Goal: Transaction & Acquisition: Purchase product/service

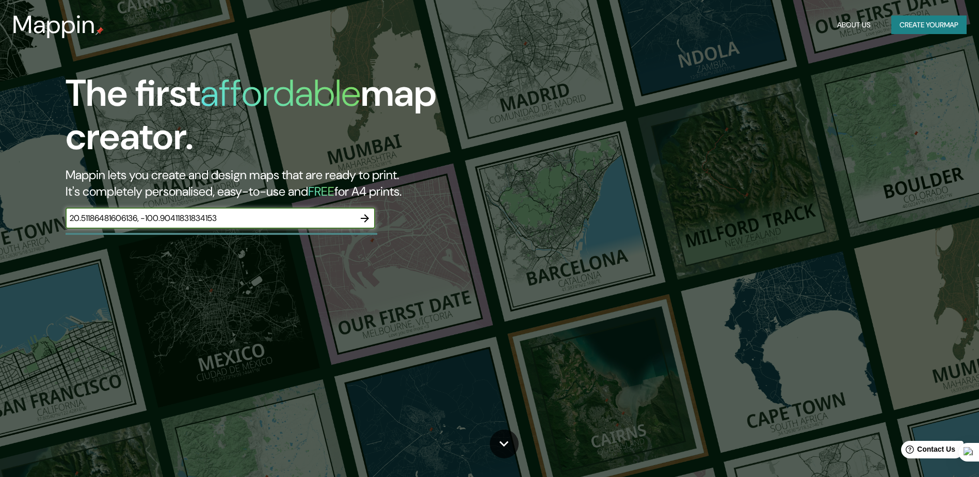
type input "20.51186481606136, -100.90411831834153"
click at [369, 219] on icon "button" at bounding box center [365, 218] width 12 height 12
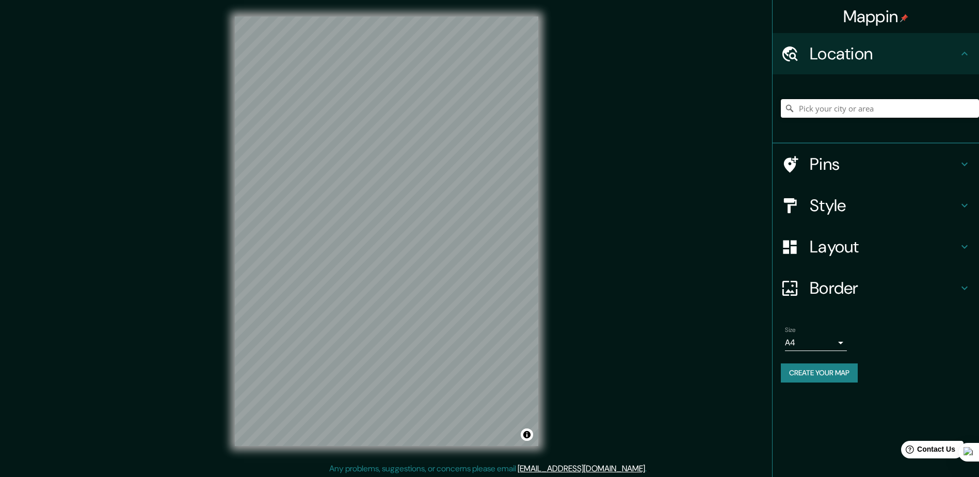
click at [889, 112] on input "Pick your city or area" at bounding box center [880, 108] width 198 height 19
paste input "20.51186481606136, -100.90411831834153"
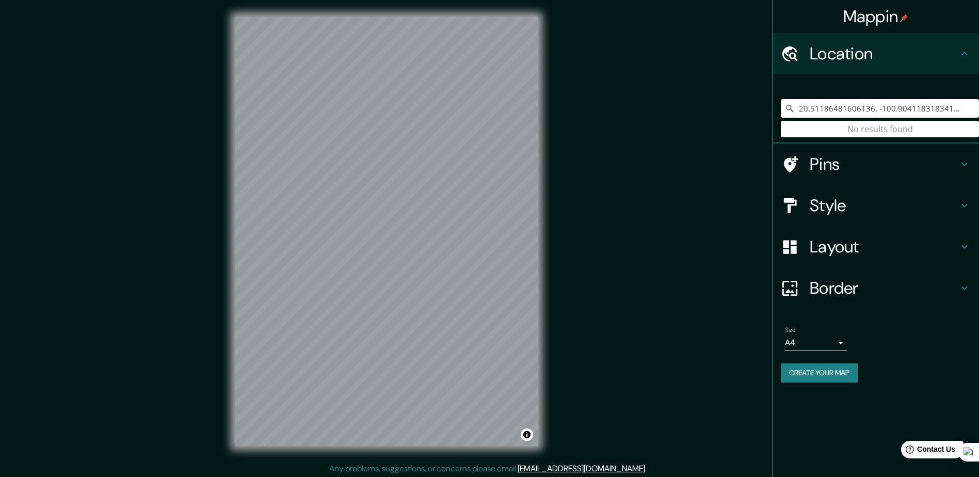
type input "20.51186481606136, -100.90411831834153"
click at [554, 264] on div "© Mapbox © OpenStreetMap Improve this map" at bounding box center [386, 231] width 337 height 463
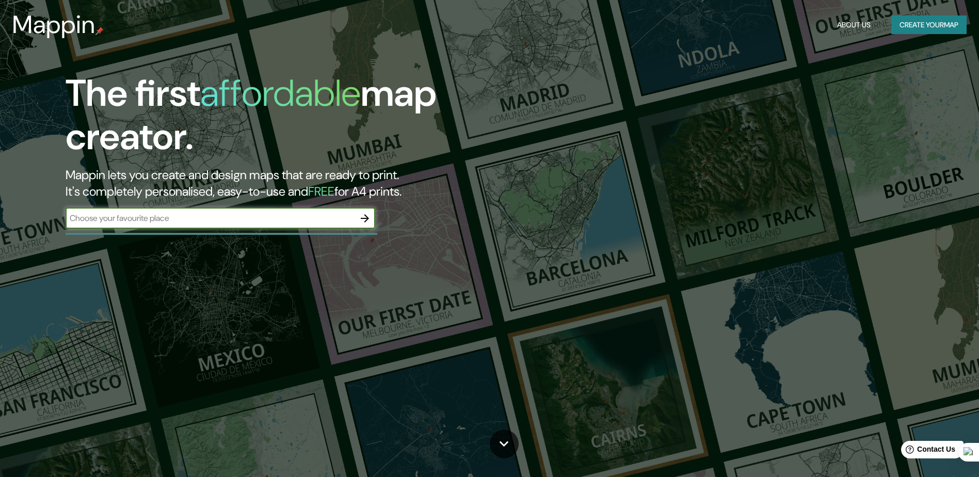
click at [177, 220] on input "text" at bounding box center [210, 218] width 289 height 12
type input "m"
type input "[PERSON_NAME]"
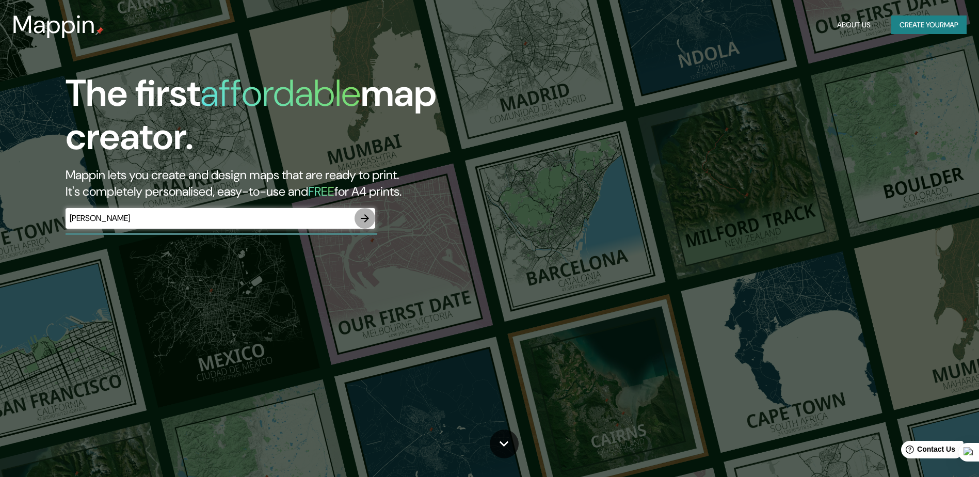
click at [367, 217] on icon "button" at bounding box center [365, 218] width 8 height 8
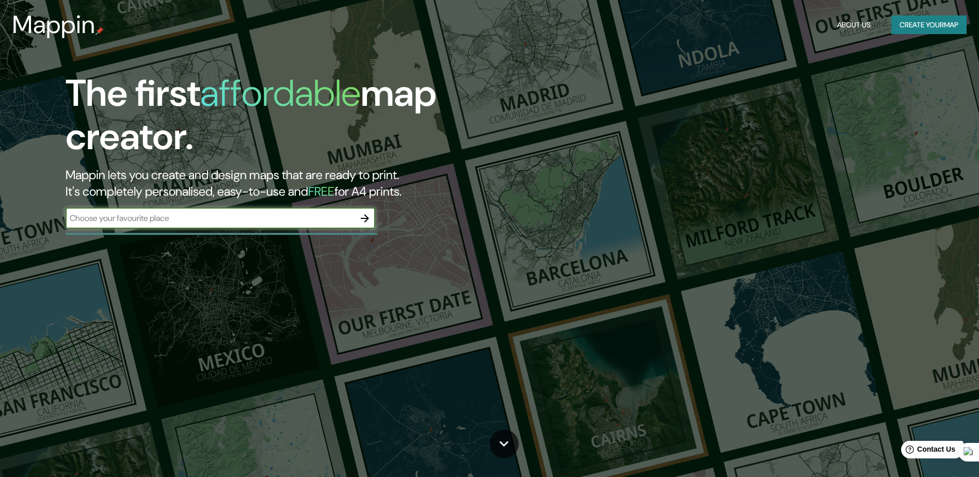
click at [212, 216] on input "text" at bounding box center [210, 218] width 289 height 12
type input "[PERSON_NAME]"
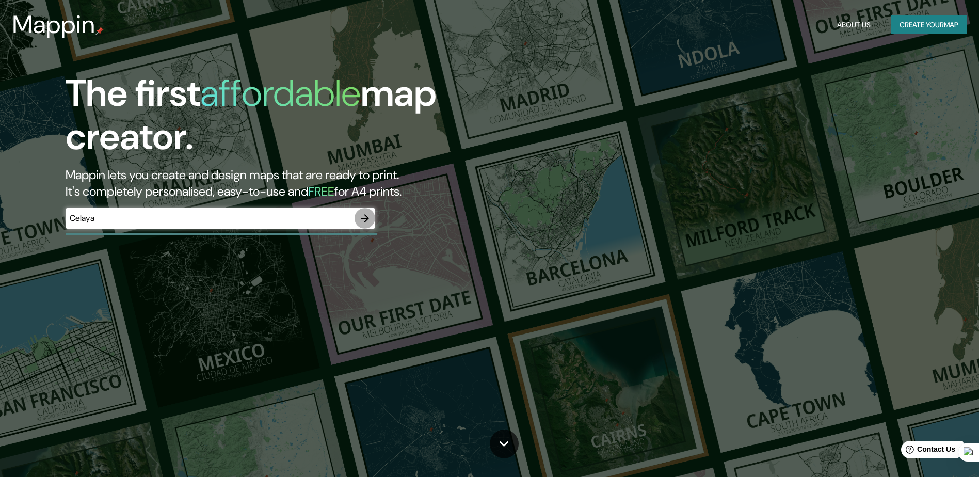
click at [364, 222] on icon "button" at bounding box center [365, 218] width 12 height 12
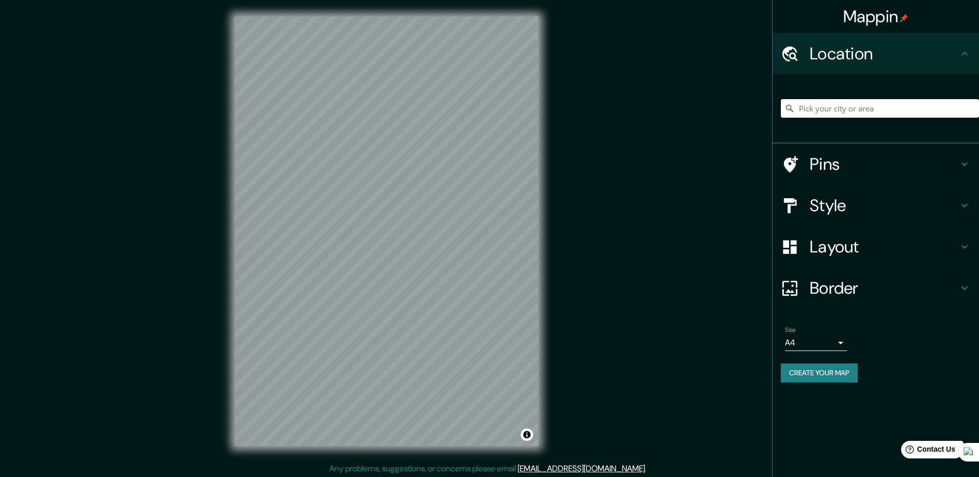
click at [833, 105] on input "Pick your city or area" at bounding box center [880, 108] width 198 height 19
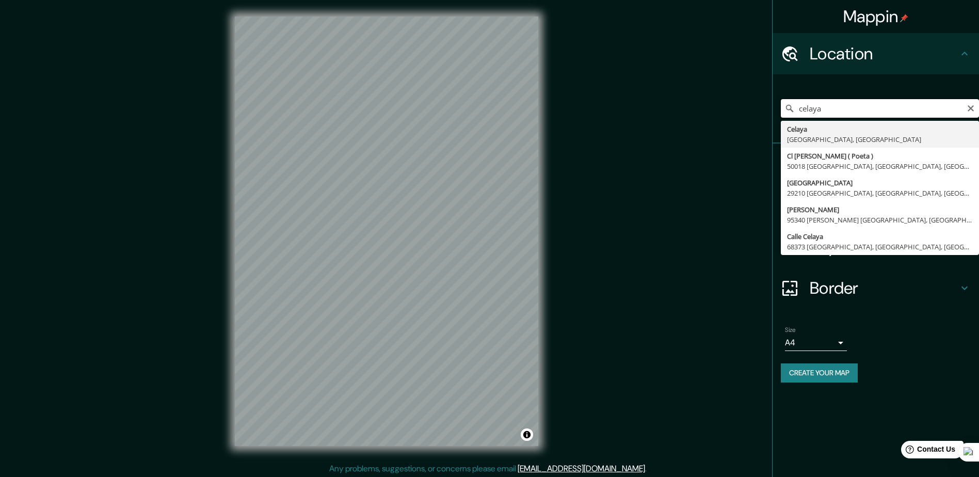
drag, startPoint x: 864, startPoint y: 112, endPoint x: 755, endPoint y: 115, distance: 109.0
click at [755, 115] on div "Mappin Location celaya Celaya Guanajuato, México Cl Celaya Gabriel ( Poeta ) 50…" at bounding box center [489, 239] width 979 height 479
paste input "Parque Industrial Buena Opción"
type input "Celaya, Guanajuato, México"
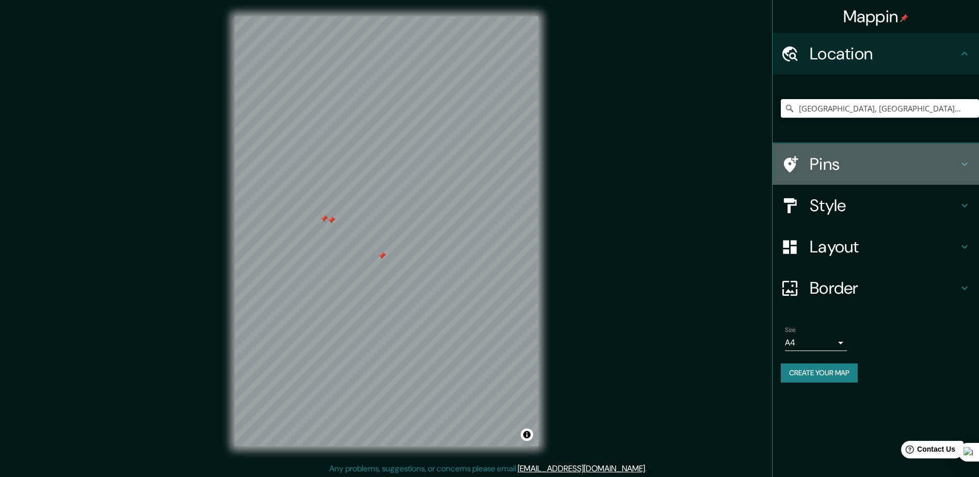
click at [863, 172] on h4 "Pins" at bounding box center [884, 164] width 149 height 21
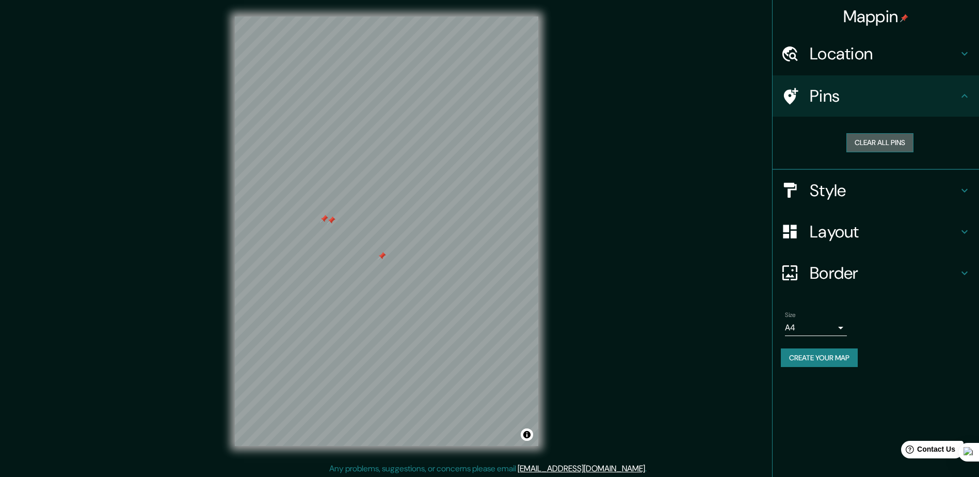
click at [896, 145] on button "Clear all pins" at bounding box center [880, 142] width 67 height 19
drag, startPoint x: 876, startPoint y: 144, endPoint x: 870, endPoint y: 146, distance: 6.2
click at [875, 144] on button "Clear all pins" at bounding box center [880, 142] width 67 height 19
click at [905, 189] on h4 "Style" at bounding box center [884, 190] width 149 height 21
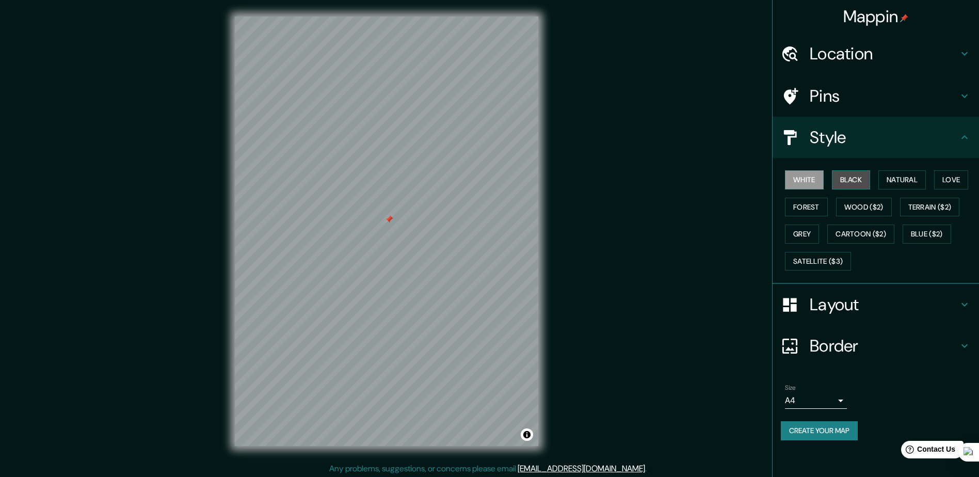
click at [855, 184] on button "Black" at bounding box center [851, 179] width 39 height 19
click at [800, 177] on button "White" at bounding box center [804, 179] width 39 height 19
click at [868, 302] on h4 "Layout" at bounding box center [884, 304] width 149 height 21
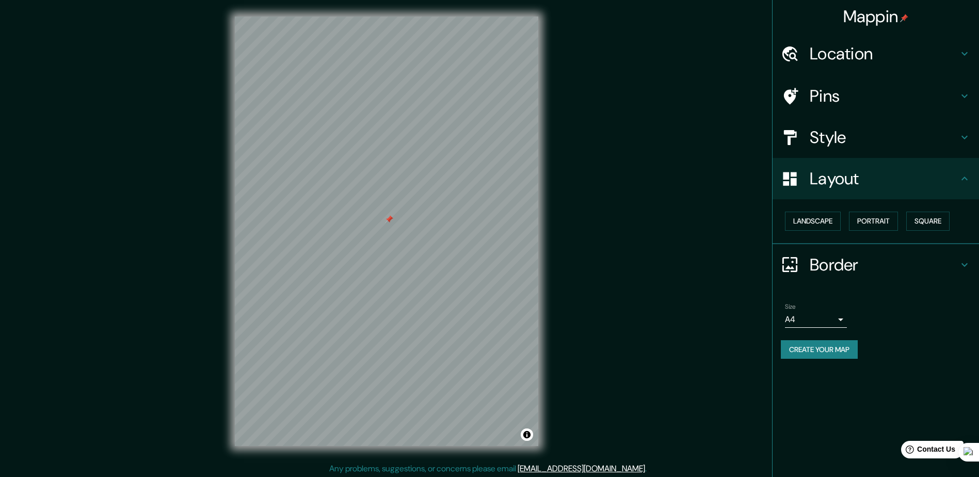
click at [828, 271] on h4 "Border" at bounding box center [884, 265] width 149 height 21
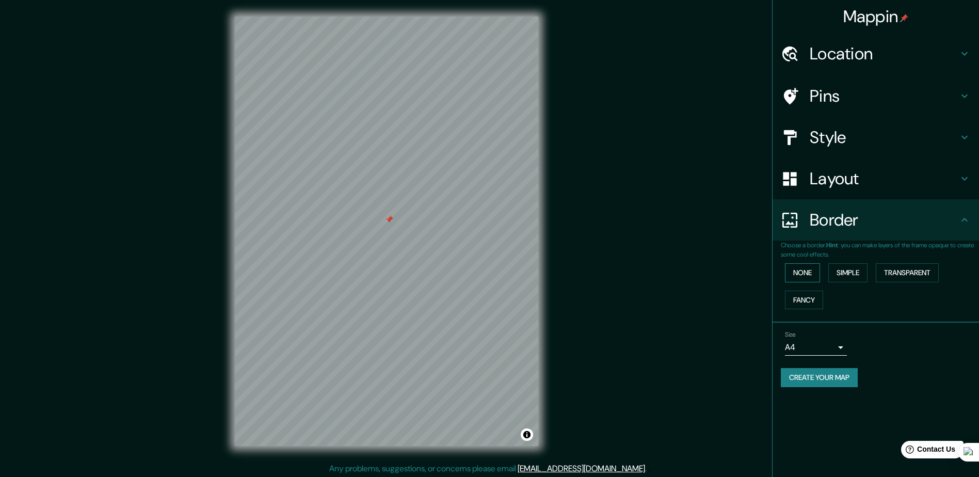
click at [805, 277] on button "None" at bounding box center [802, 272] width 35 height 19
click at [859, 66] on div "Location" at bounding box center [876, 53] width 206 height 41
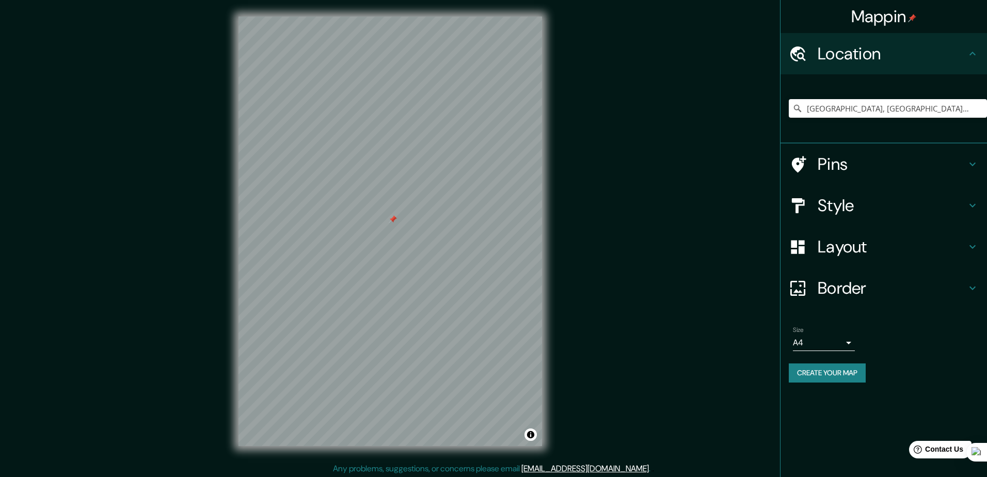
click at [837, 345] on body "Mappin Location Celaya, Guanajuato, México Pins Style Layout Border Choose a bo…" at bounding box center [493, 238] width 987 height 477
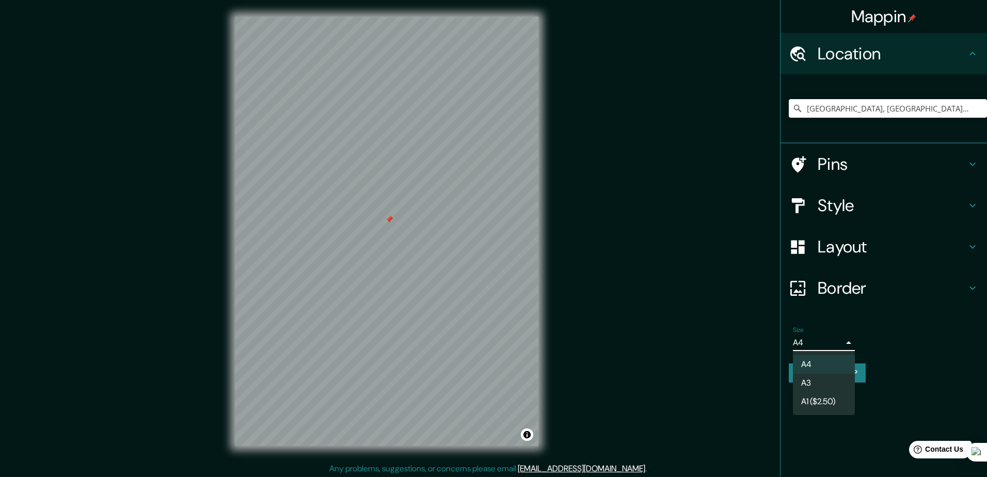
click at [836, 378] on li "A3" at bounding box center [824, 383] width 62 height 19
click at [840, 343] on body "Mappin Location Celaya, Guanajuato, México Pins Style Layout Border Choose a bo…" at bounding box center [493, 238] width 987 height 477
click at [839, 362] on li "A4" at bounding box center [824, 364] width 62 height 19
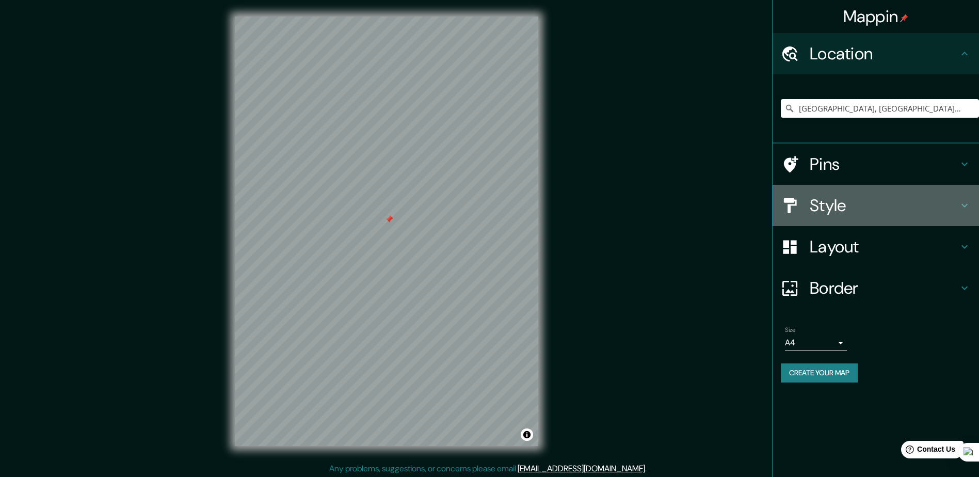
click at [849, 210] on h4 "Style" at bounding box center [884, 205] width 149 height 21
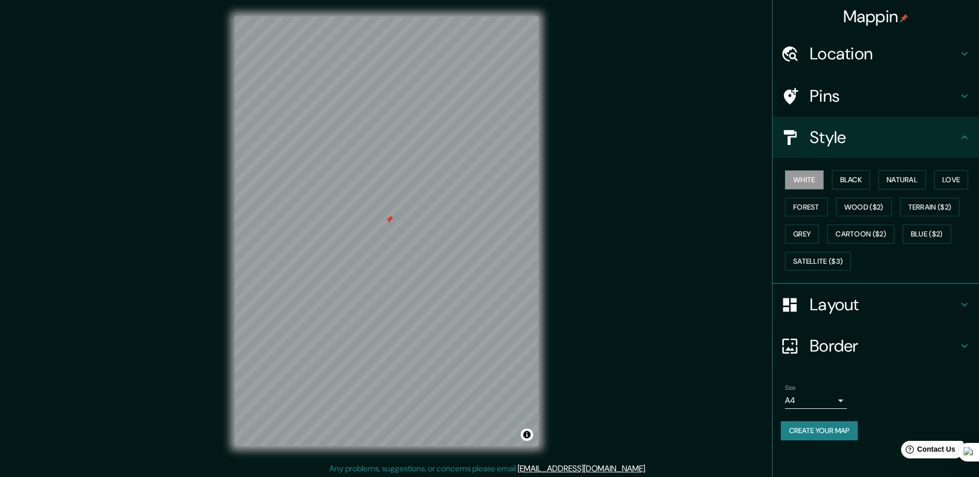
click at [867, 313] on h4 "Layout" at bounding box center [884, 304] width 149 height 21
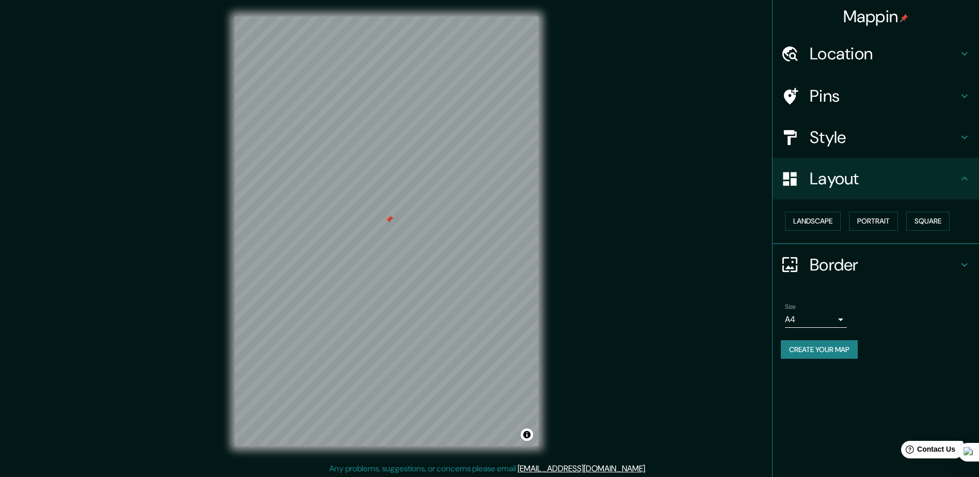
click at [853, 91] on h4 "Pins" at bounding box center [884, 96] width 149 height 21
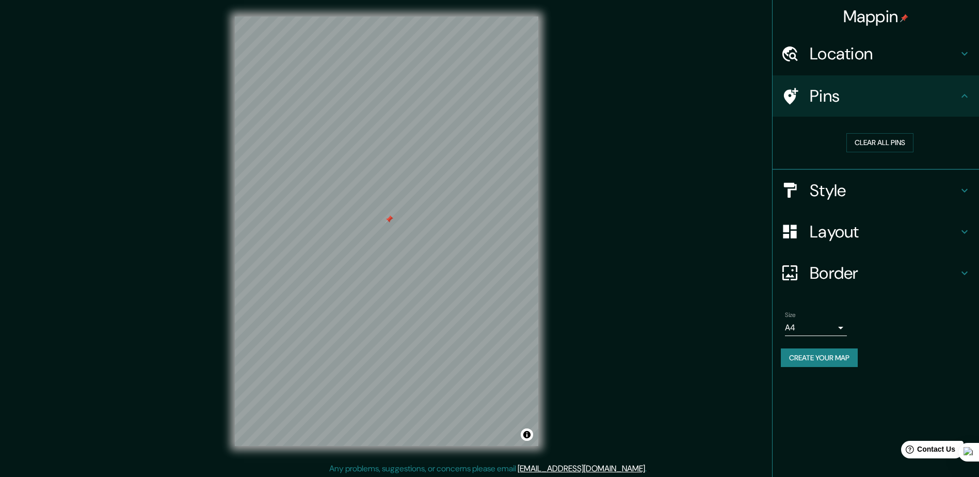
click at [858, 63] on h4 "Location" at bounding box center [884, 53] width 149 height 21
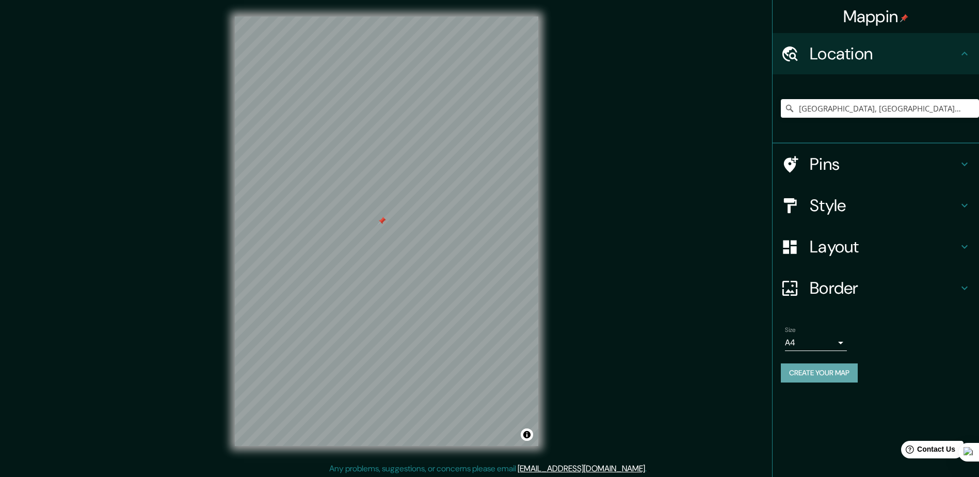
click at [843, 376] on button "Create your map" at bounding box center [819, 372] width 77 height 19
click at [850, 375] on button "Create your map" at bounding box center [819, 372] width 77 height 19
click at [829, 370] on button "Create your map" at bounding box center [819, 372] width 77 height 19
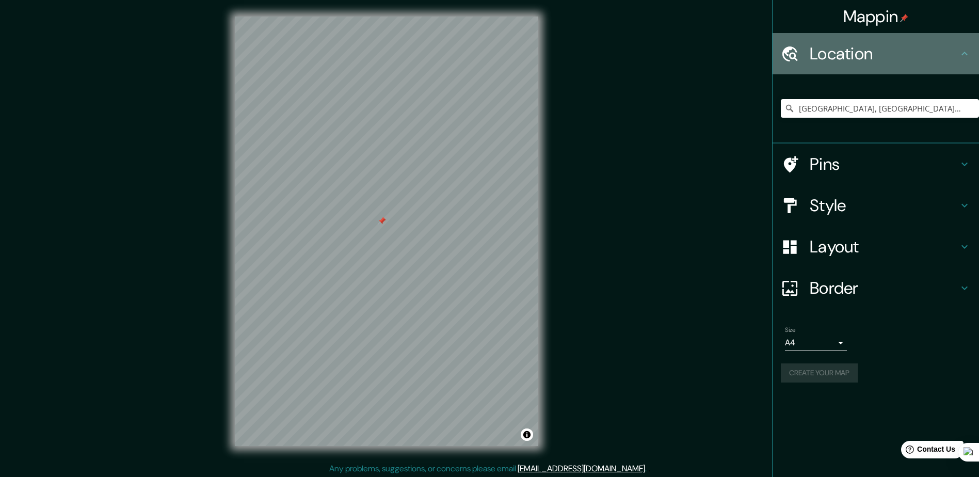
click at [929, 53] on h4 "Location" at bounding box center [884, 53] width 149 height 21
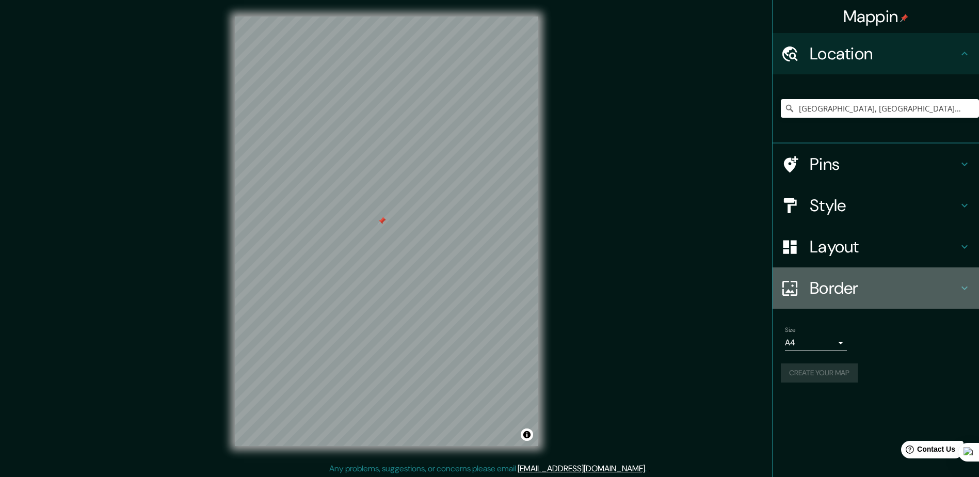
click at [914, 292] on h4 "Border" at bounding box center [884, 288] width 149 height 21
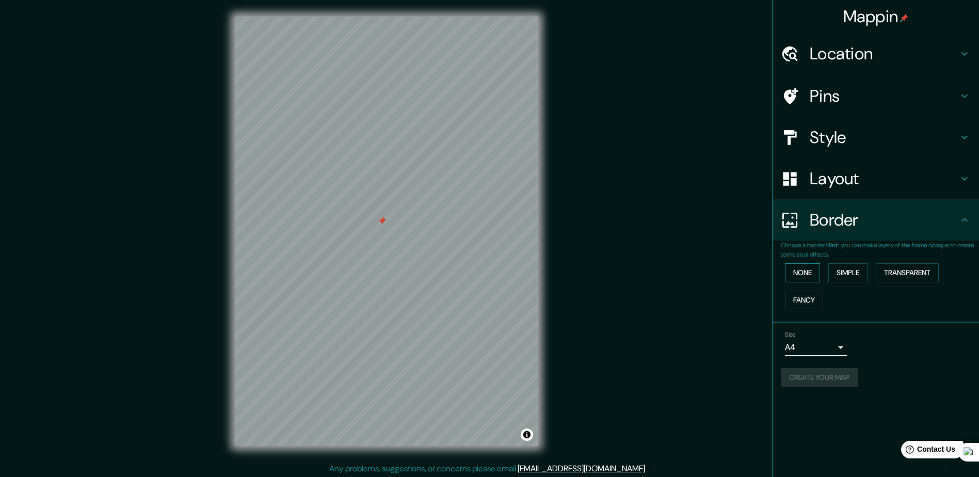
click at [818, 272] on button "None" at bounding box center [802, 272] width 35 height 19
click at [903, 190] on div "Layout" at bounding box center [876, 178] width 206 height 41
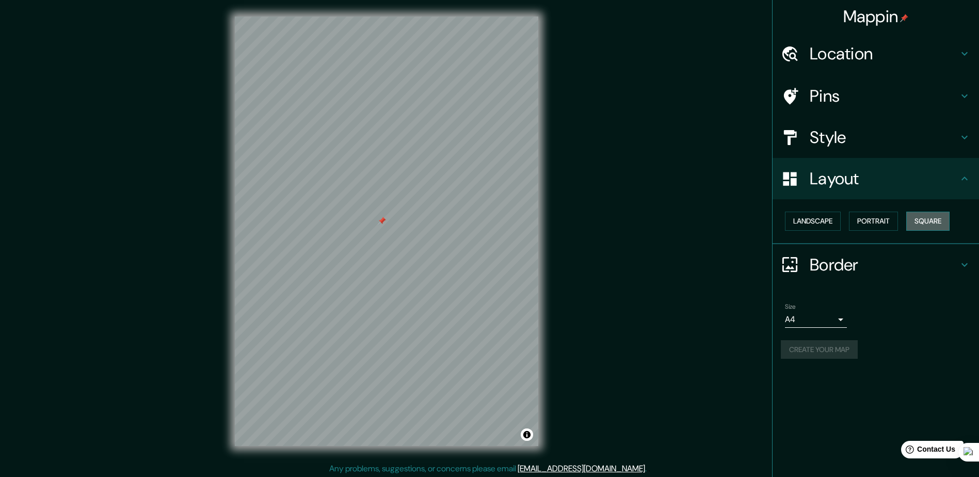
click at [936, 212] on button "Square" at bounding box center [928, 221] width 43 height 19
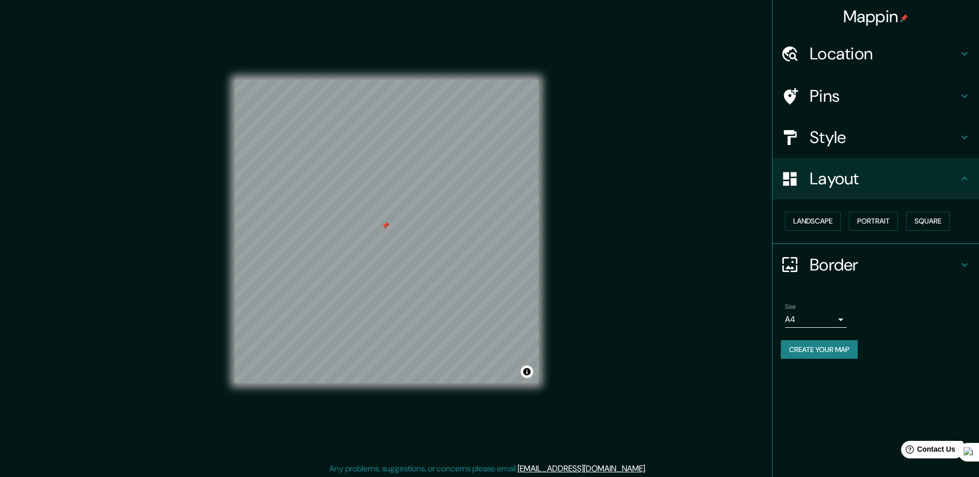
click at [806, 344] on button "Create your map" at bounding box center [819, 349] width 77 height 19
click at [849, 109] on div "Pins" at bounding box center [876, 95] width 206 height 41
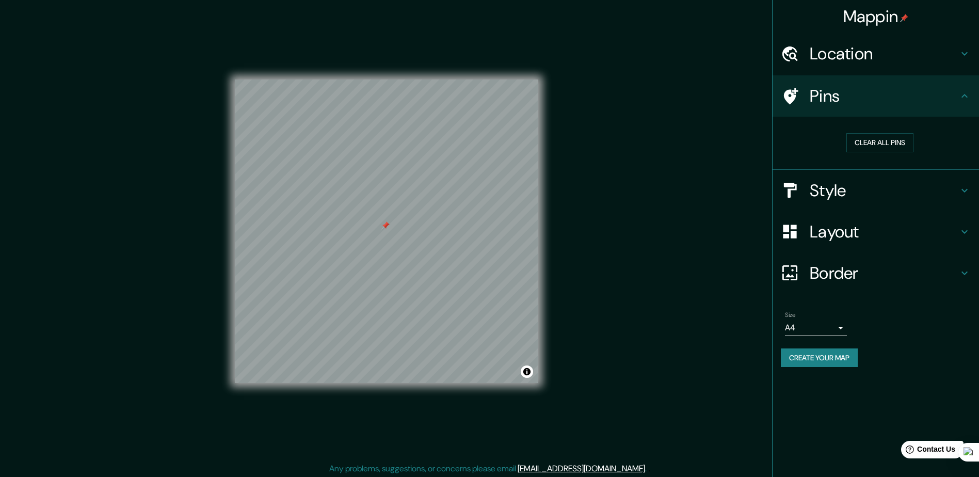
click at [850, 101] on h4 "Pins" at bounding box center [884, 96] width 149 height 21
click at [860, 56] on h4 "Location" at bounding box center [884, 53] width 149 height 21
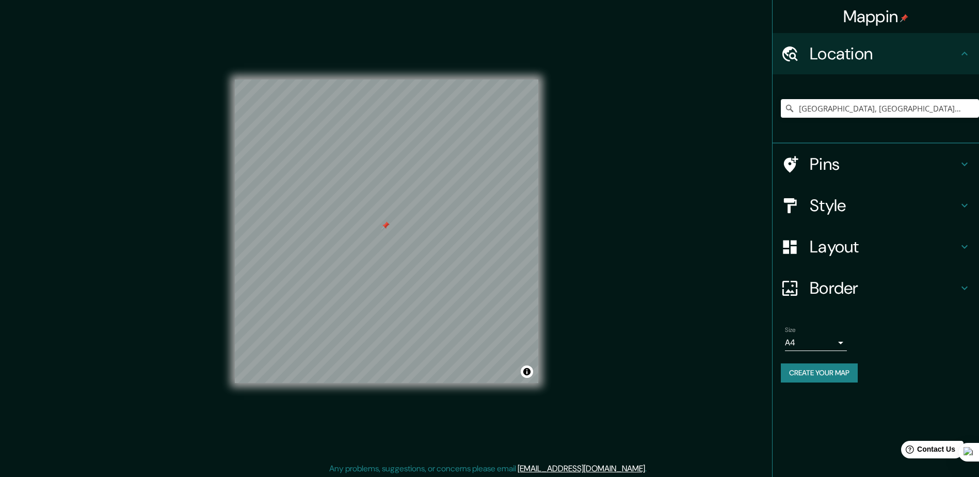
click at [860, 56] on h4 "Location" at bounding box center [884, 53] width 149 height 21
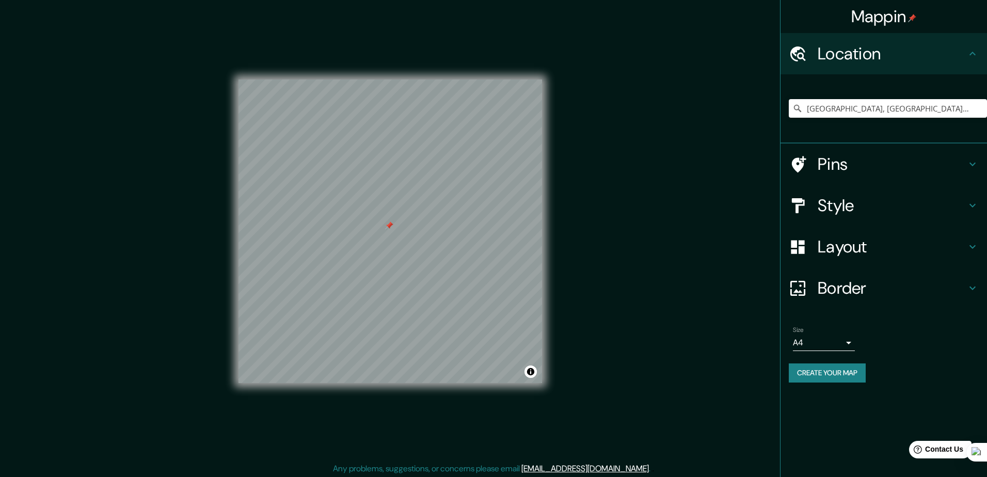
click at [838, 348] on body "Mappin Location Celaya, Guanajuato, México Pins Style Layout Border Choose a bo…" at bounding box center [493, 238] width 987 height 477
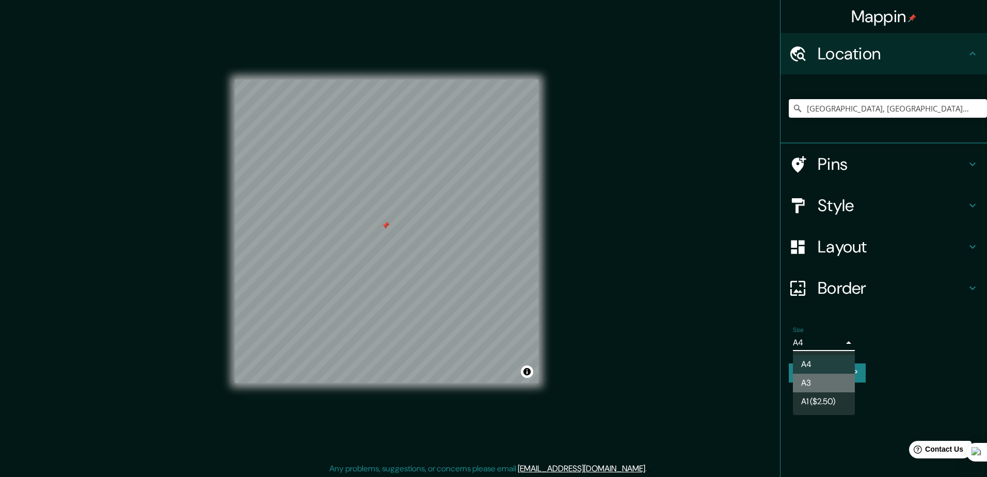
click at [831, 380] on li "A3" at bounding box center [824, 383] width 62 height 19
type input "a4"
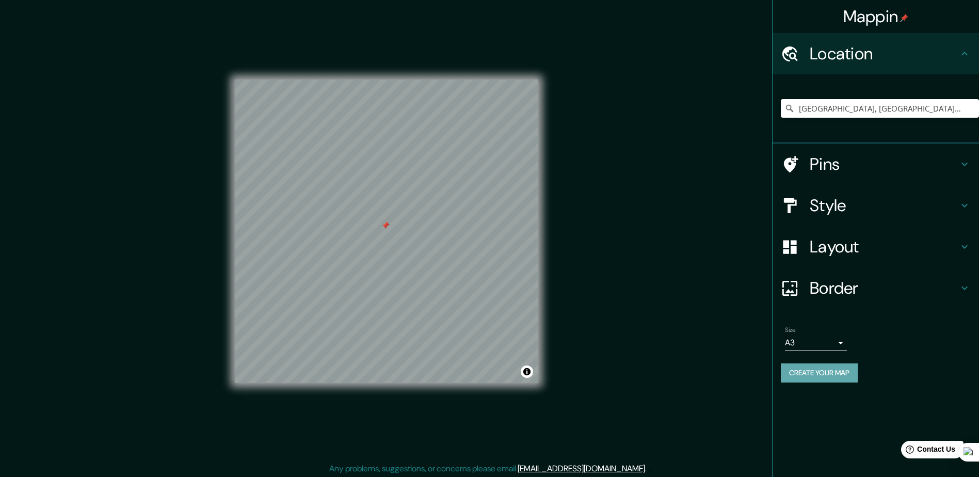
click at [841, 373] on button "Create your map" at bounding box center [819, 372] width 77 height 19
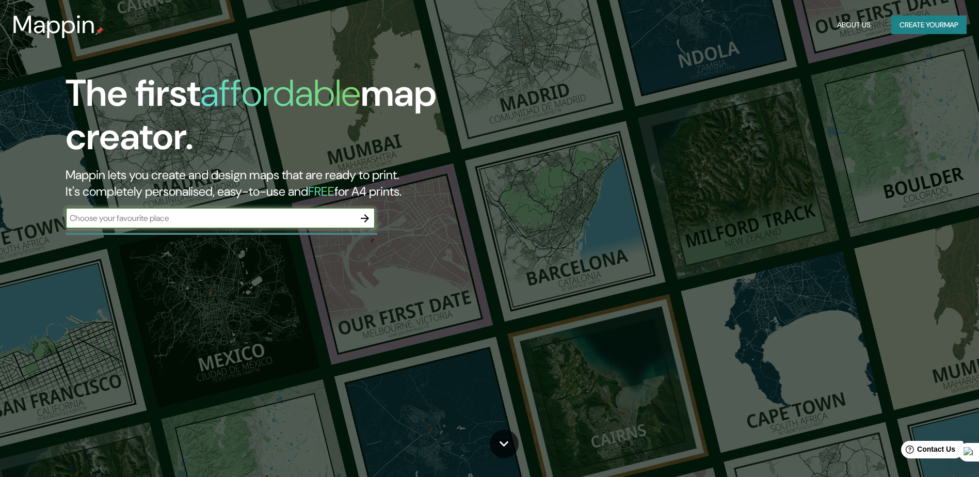
click at [923, 28] on button "Create your map" at bounding box center [929, 24] width 75 height 19
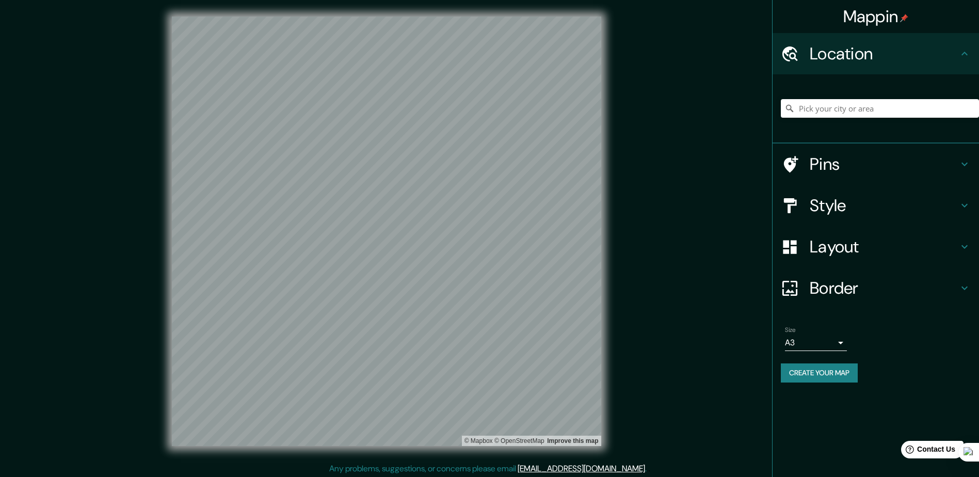
click at [800, 187] on div "Mappin Location Pins Style Layout Border Choose a border. Hint : you can make l…" at bounding box center [489, 239] width 979 height 479
click at [735, 158] on div "Mappin Location Pins Style Layout Border Choose a border. Hint : you can make l…" at bounding box center [489, 239] width 979 height 479
click at [828, 376] on div "Size A3 a4 Zoom level too high - zoom in more Create your map" at bounding box center [876, 366] width 190 height 89
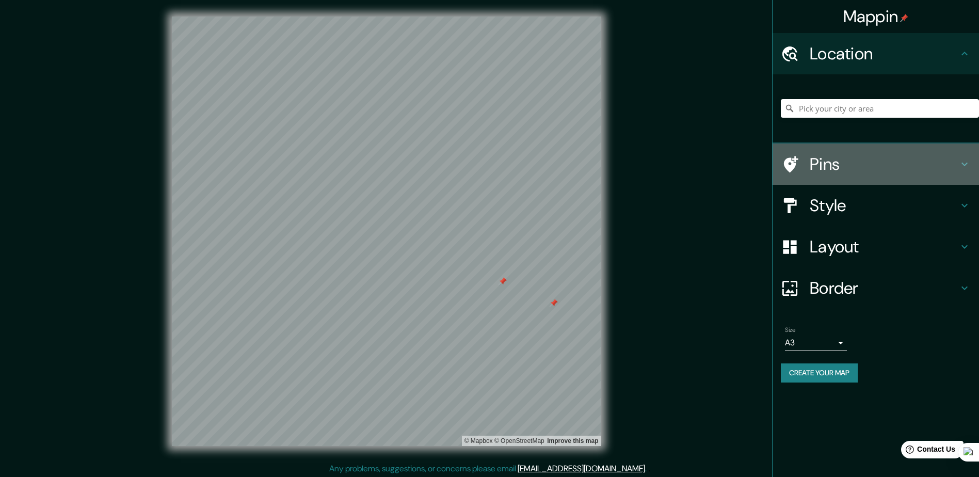
click at [846, 172] on h4 "Pins" at bounding box center [884, 164] width 149 height 21
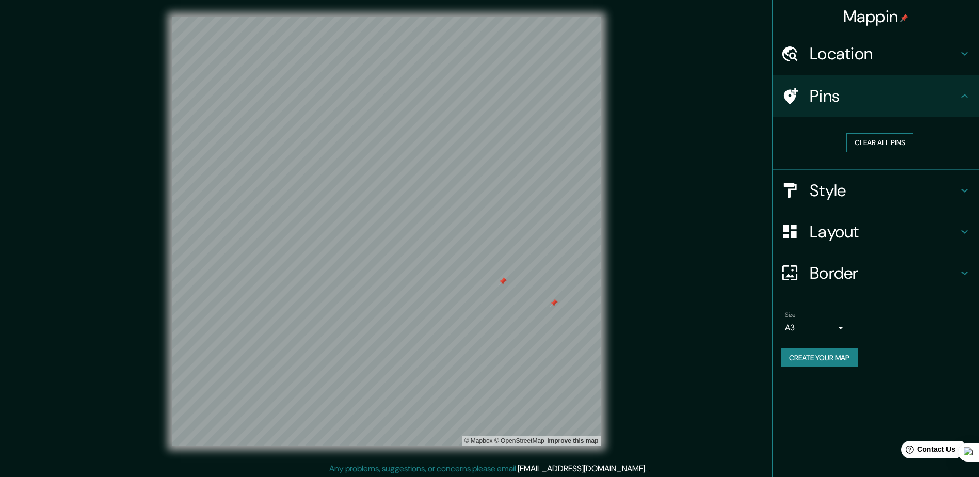
click at [872, 148] on button "Clear all pins" at bounding box center [880, 142] width 67 height 19
click at [809, 354] on button "Create your map" at bounding box center [819, 357] width 77 height 19
click at [883, 131] on div "Clear all pins" at bounding box center [880, 143] width 198 height 36
click at [883, 141] on button "Clear all pins" at bounding box center [880, 142] width 67 height 19
click at [882, 140] on button "Clear all pins" at bounding box center [880, 142] width 67 height 19
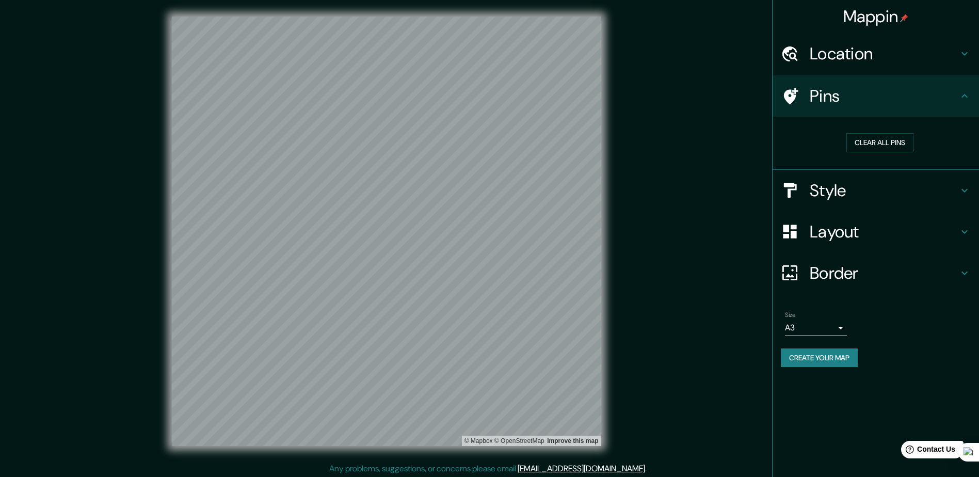
click at [833, 308] on div "Mappin Location Pins Clear all pins Style Layout Border Choose a border. Hint :…" at bounding box center [489, 239] width 979 height 479
click at [839, 360] on button "Create your map" at bounding box center [819, 357] width 77 height 19
click at [873, 140] on button "Clear all pins" at bounding box center [880, 142] width 67 height 19
click at [642, 194] on div "Mappin Location Pins Clear all pins Style Layout Border Choose a border. Hint :…" at bounding box center [489, 239] width 979 height 479
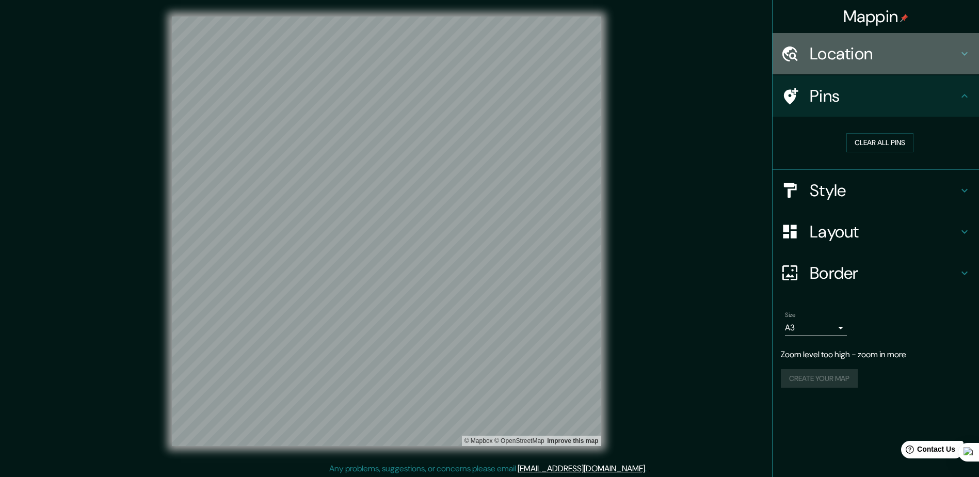
click at [874, 54] on h4 "Location" at bounding box center [884, 53] width 149 height 21
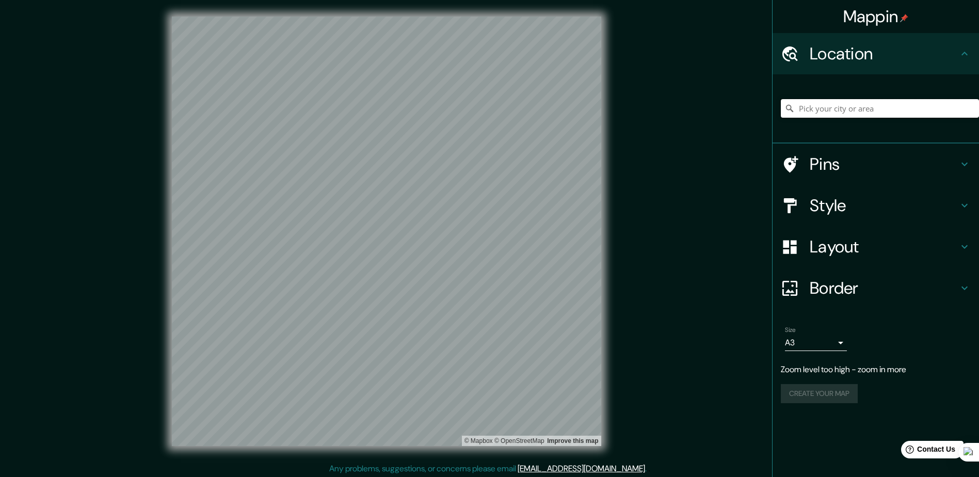
click at [859, 108] on input "Pick your city or area" at bounding box center [880, 108] width 198 height 19
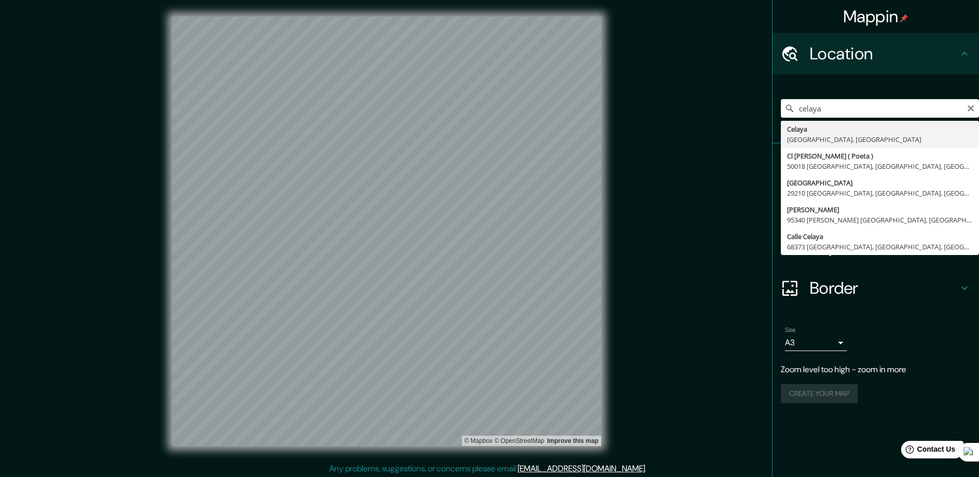
type input "Celaya, Guanajuato, México"
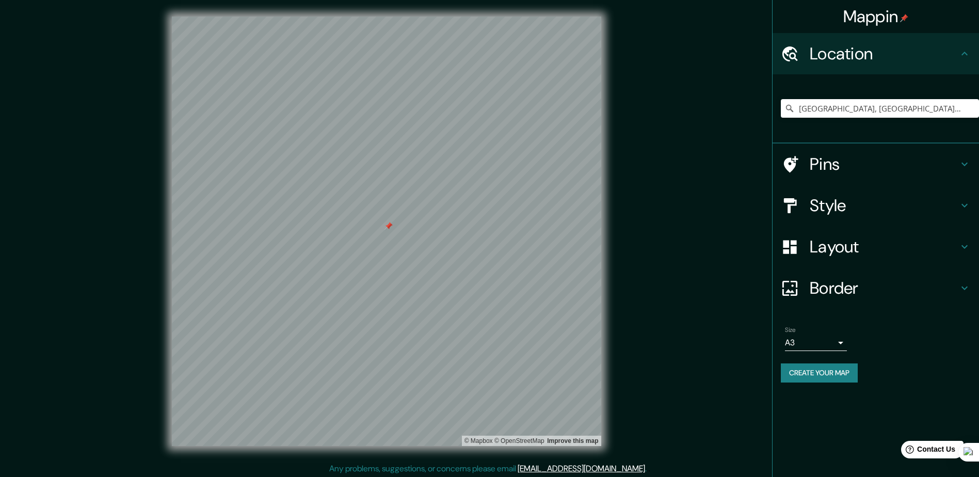
click at [829, 370] on button "Create your map" at bounding box center [819, 372] width 77 height 19
